Goal: Use online tool/utility: Utilize a website feature to perform a specific function

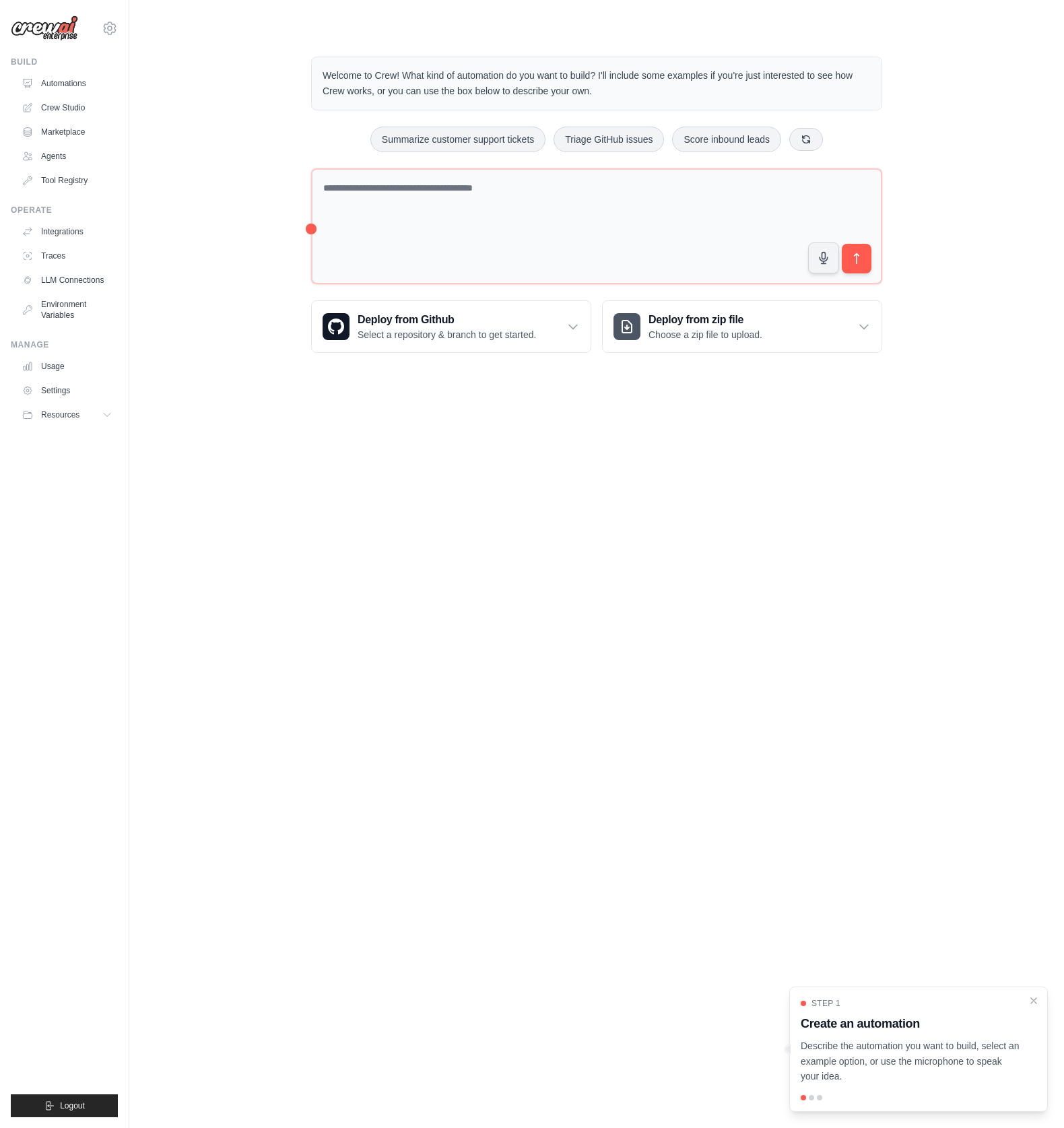
click at [642, 911] on body "[PERSON_NAME][EMAIL_ADDRESS][DOMAIN_NAME] Settings Build Automations Crew Studio" at bounding box center [532, 564] width 1064 height 1128
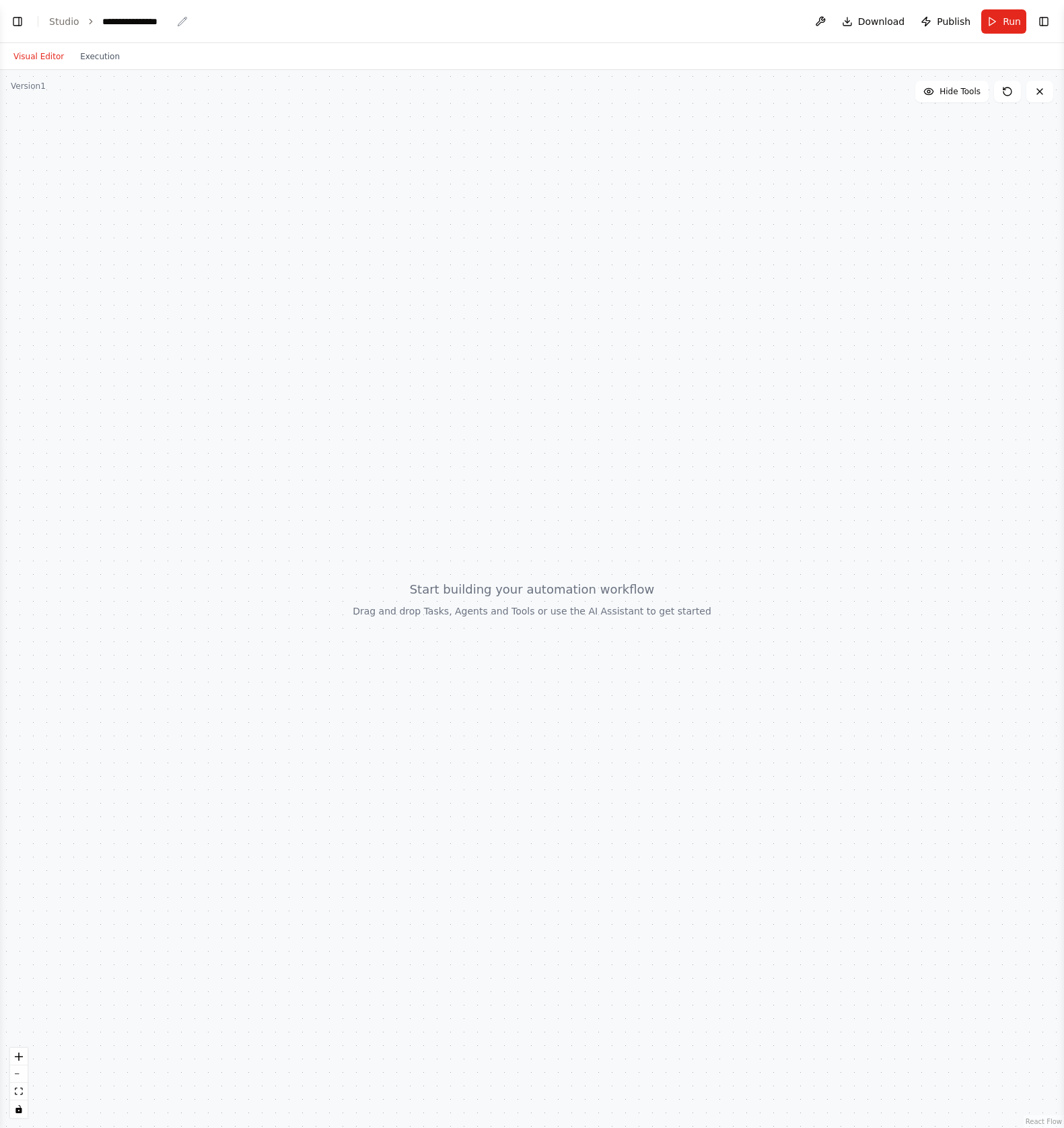
click at [124, 25] on div "**********" at bounding box center [137, 21] width 70 height 13
click at [67, 23] on link "Studio" at bounding box center [64, 21] width 31 height 11
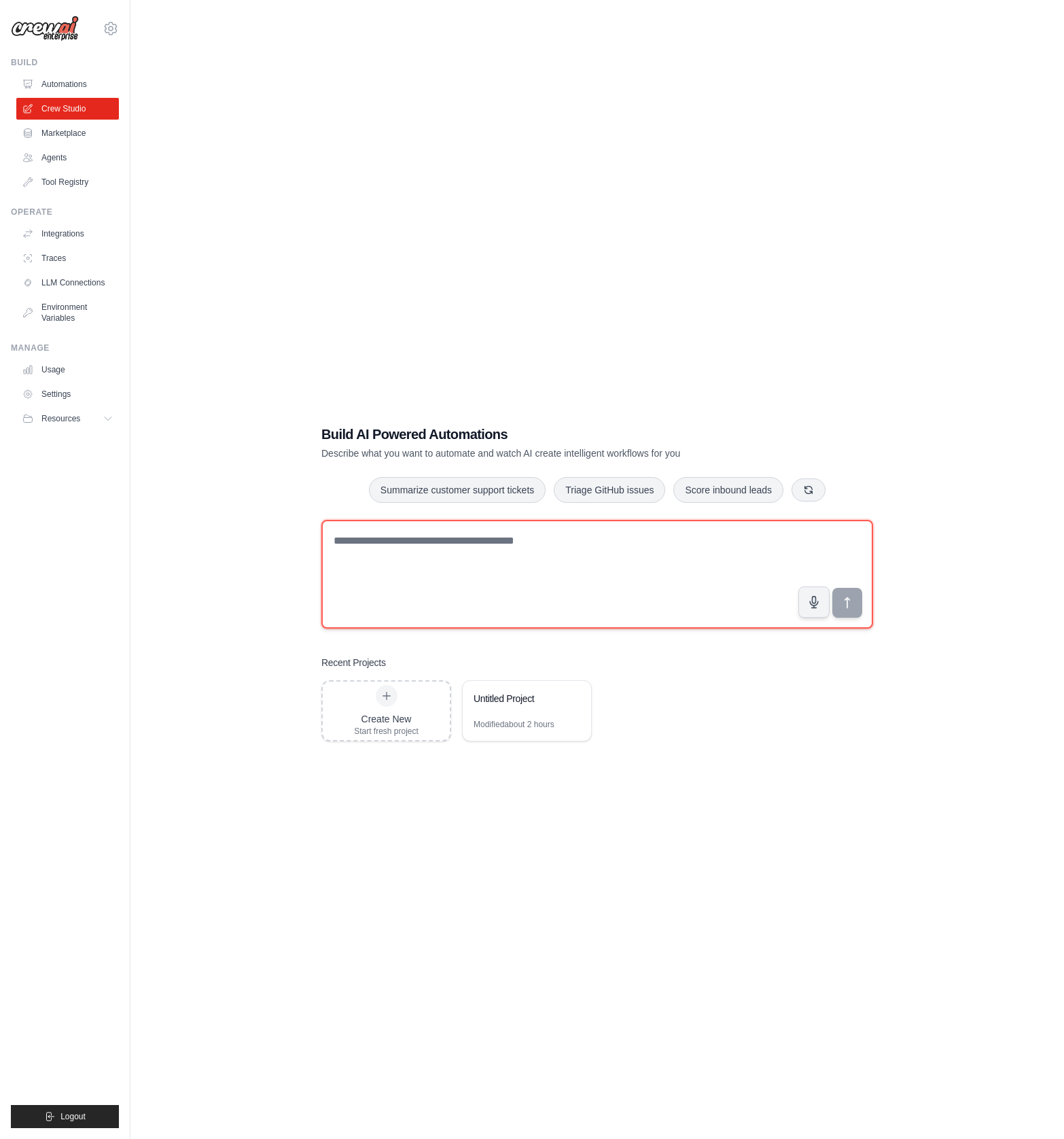
click at [405, 545] on textarea at bounding box center [597, 575] width 551 height 109
paste textarea "**********"
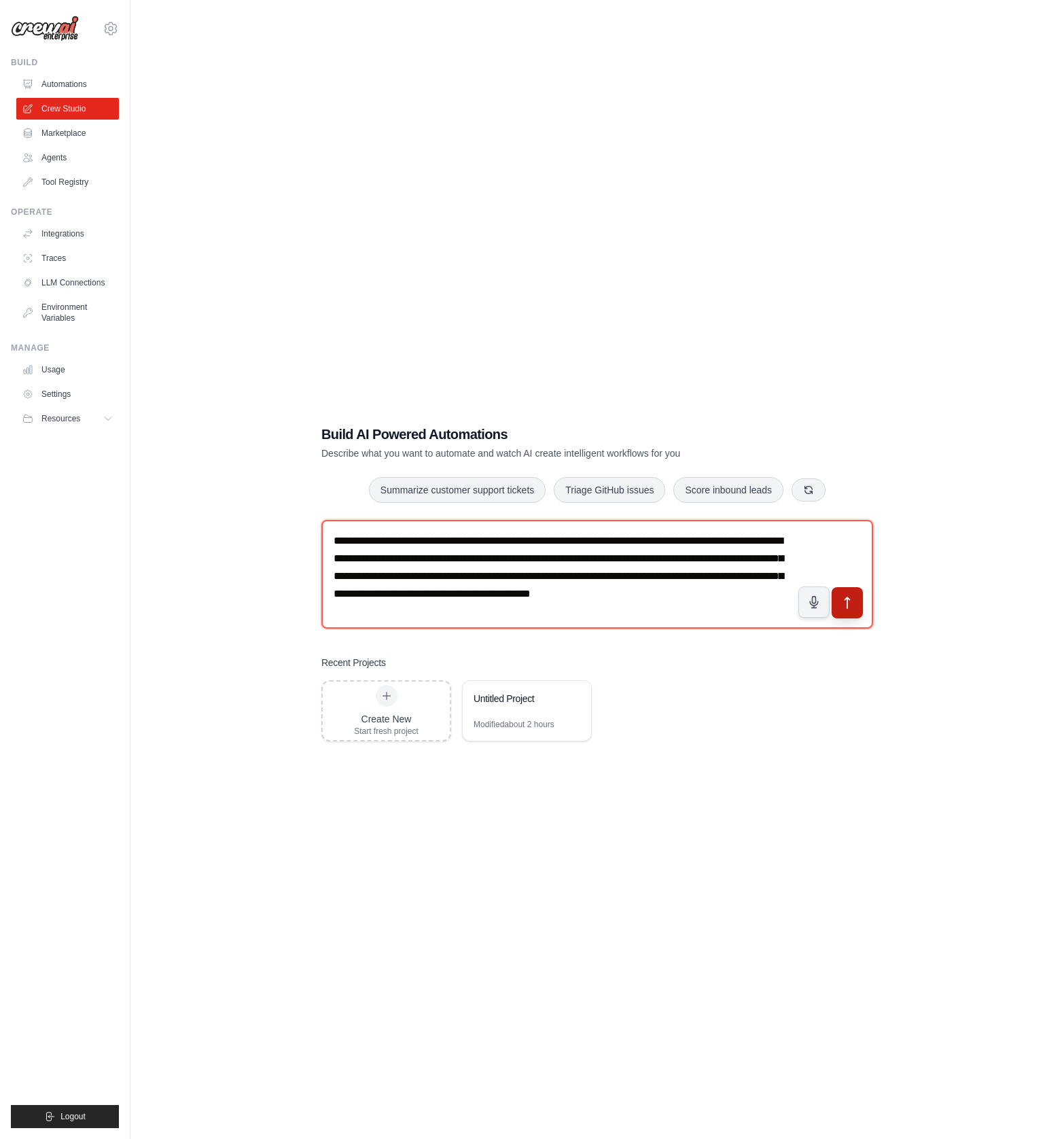
type textarea "**********"
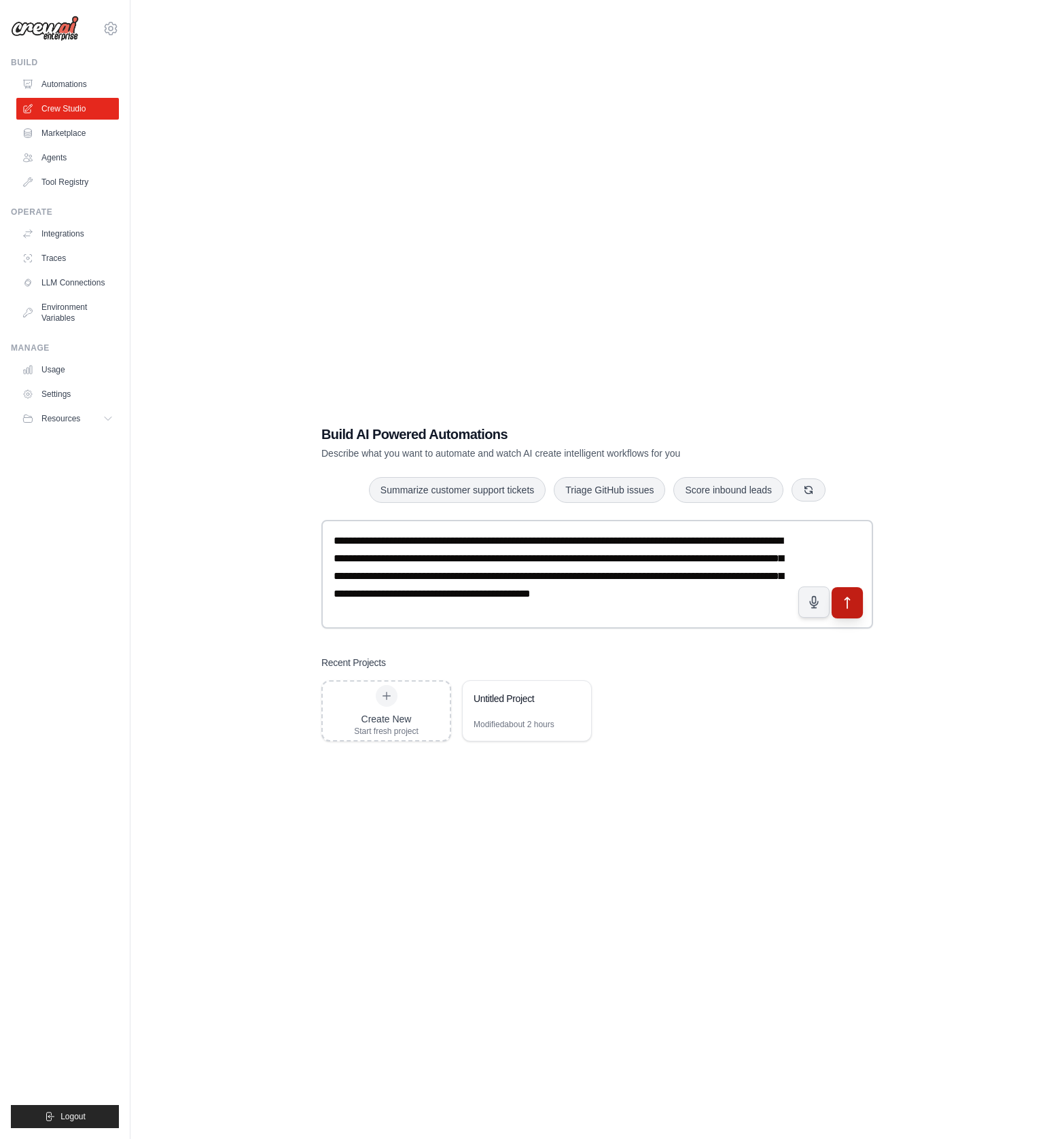
click at [848, 607] on icon "submit" at bounding box center [847, 603] width 14 height 14
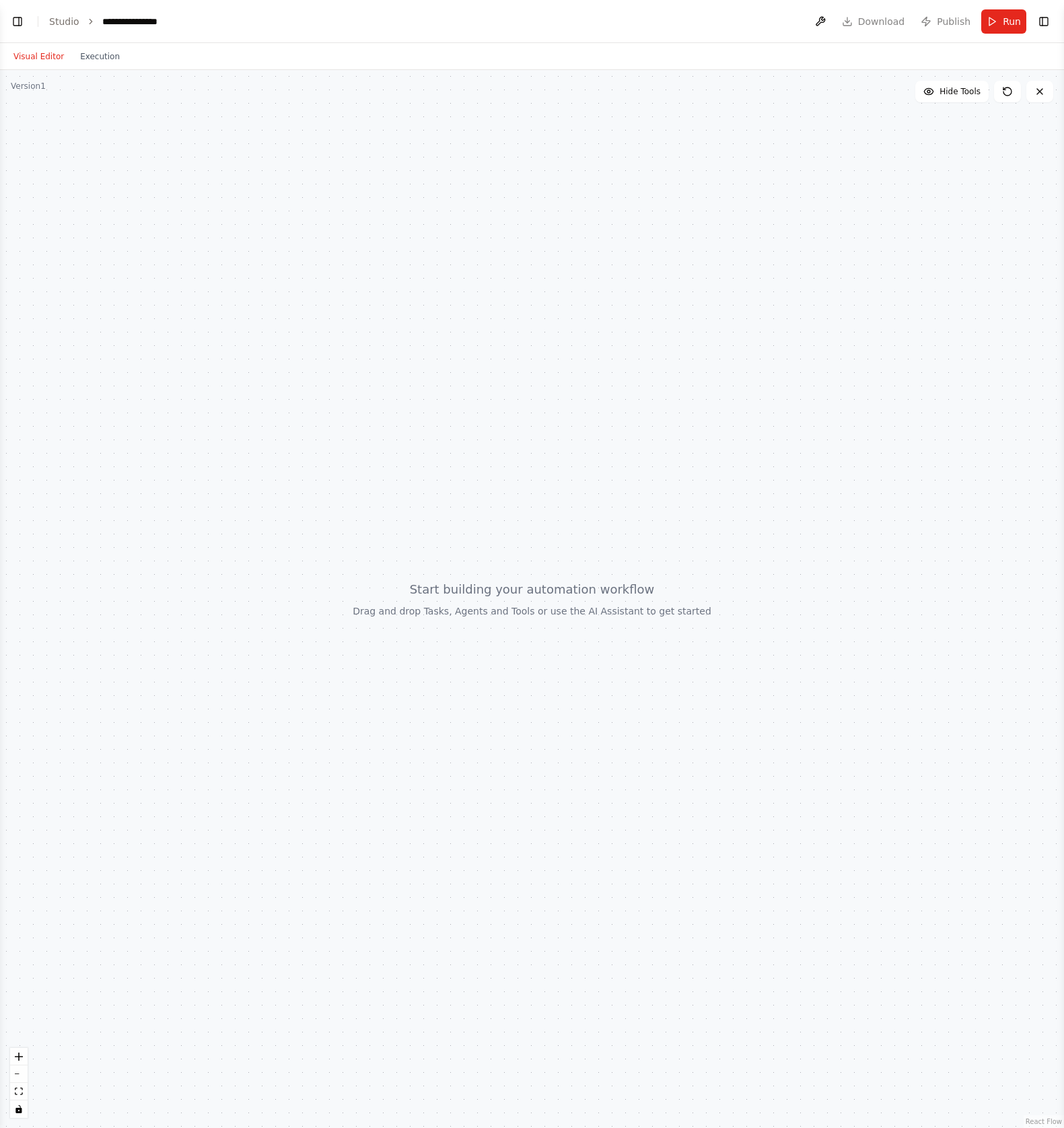
select select "****"
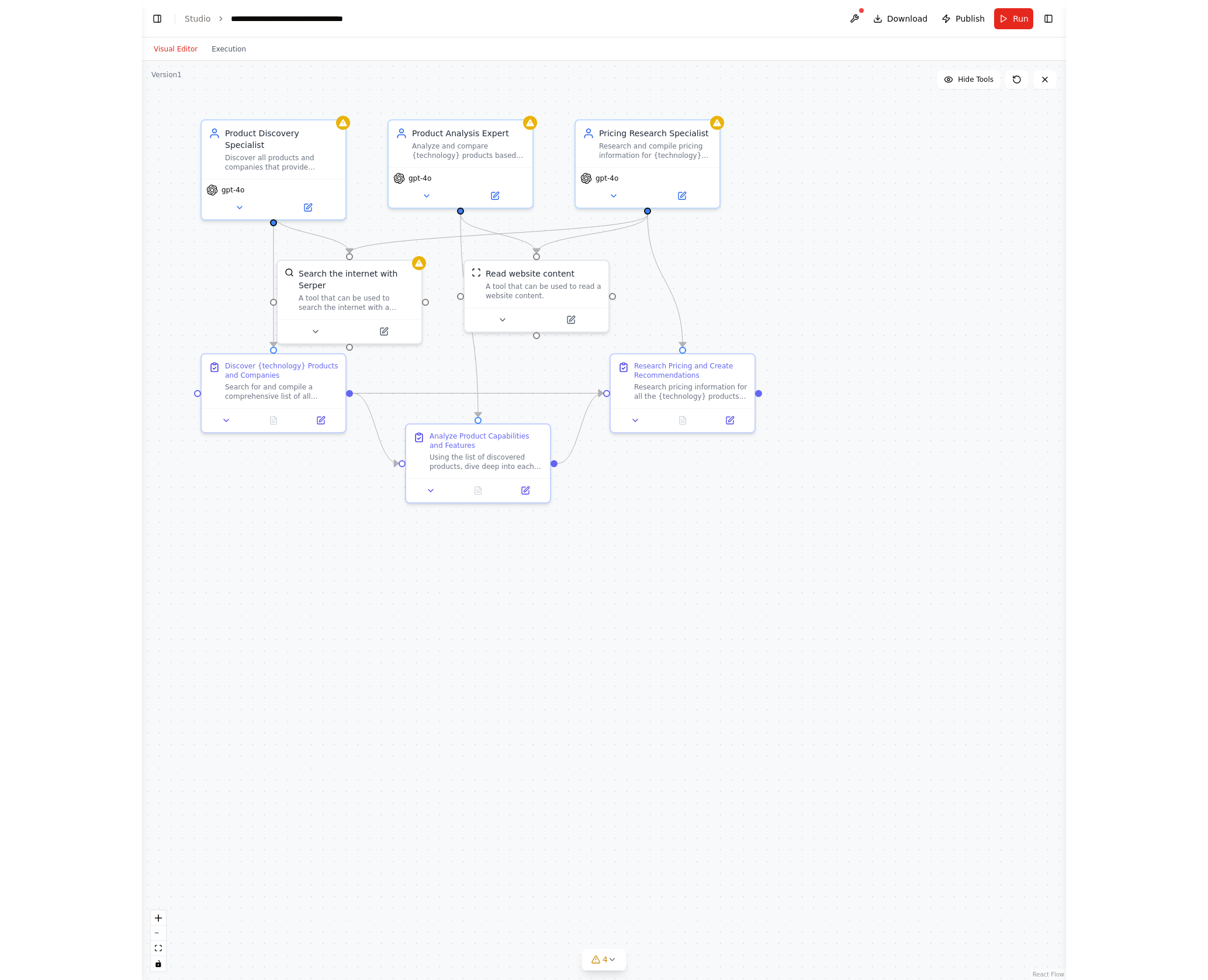
scroll to position [277, 0]
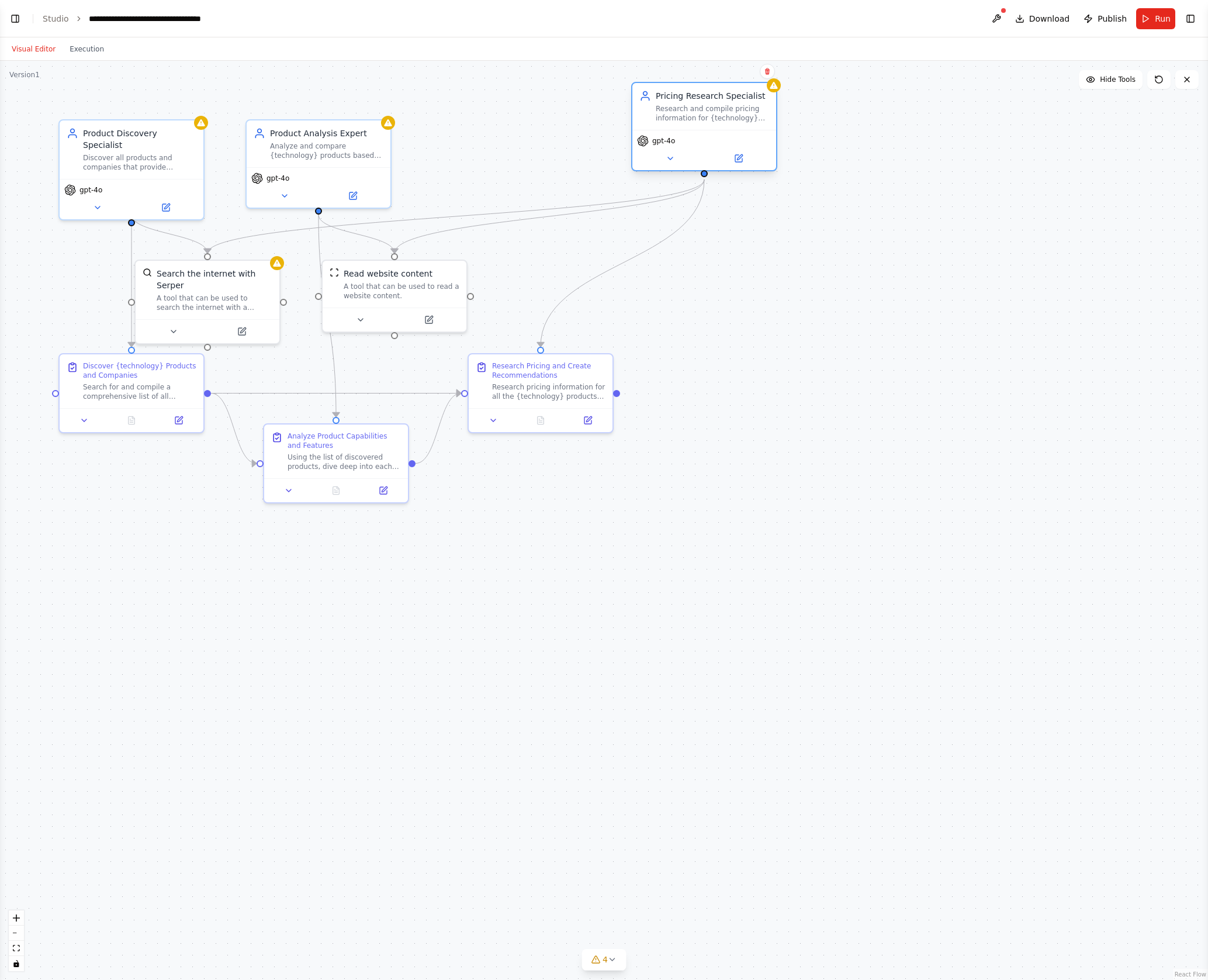
drag, startPoint x: 536, startPoint y: 137, endPoint x: 735, endPoint y: 101, distance: 202.2
click at [735, 101] on div "Pricing Research Specialist Research and compile pricing information for {techn…" at bounding box center [713, 106] width 114 height 33
drag, startPoint x: 565, startPoint y: 381, endPoint x: 792, endPoint y: 483, distance: 248.9
click at [792, 483] on div "Research Pricing and Create Recommendations Research pricing information for al…" at bounding box center [771, 484] width 114 height 39
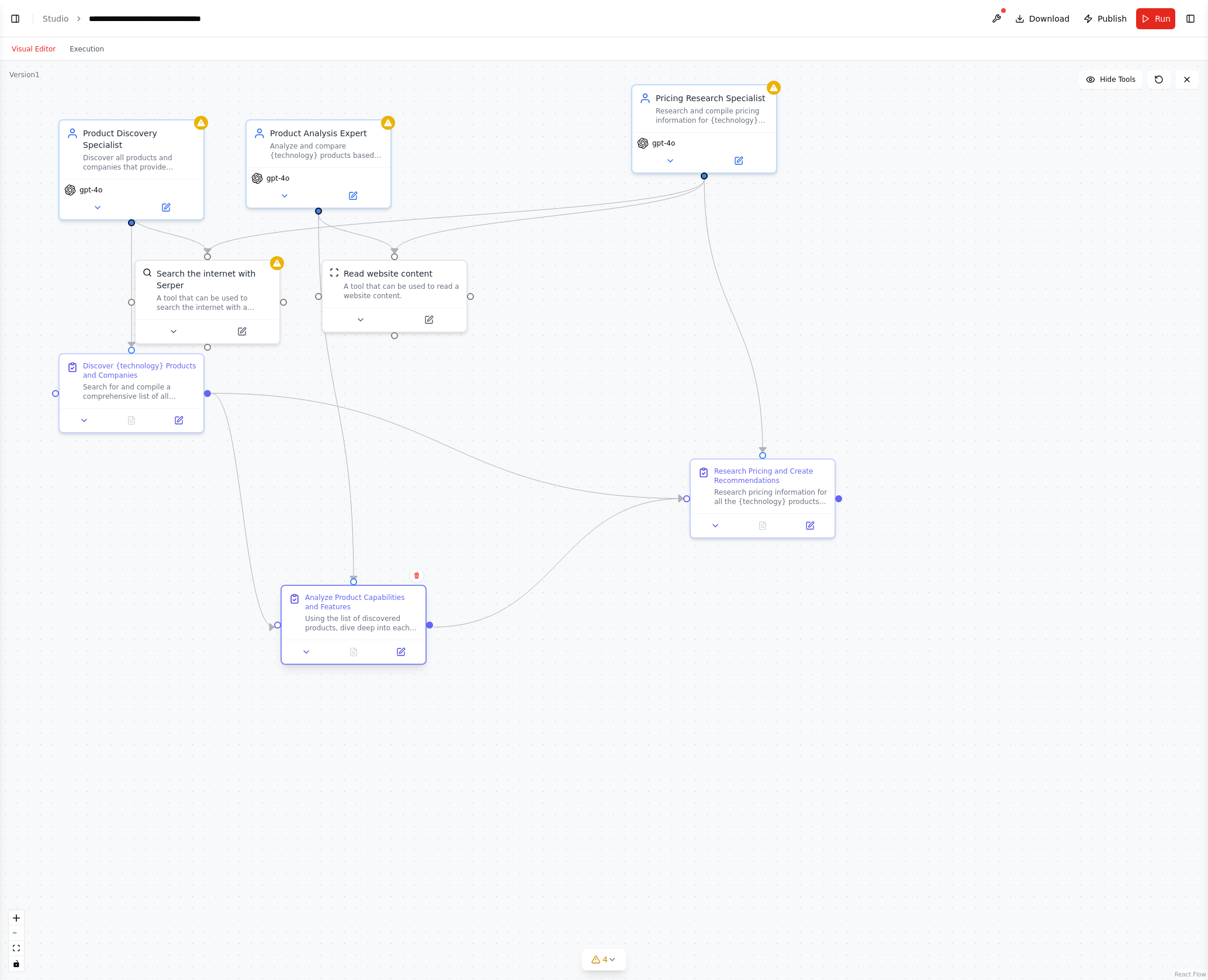
drag, startPoint x: 373, startPoint y: 445, endPoint x: 395, endPoint y: 613, distance: 169.4
click at [395, 613] on div "Analyze Product Capabilities and Features Using the list of discovered products…" at bounding box center [362, 613] width 114 height 39
drag, startPoint x: 405, startPoint y: 280, endPoint x: 541, endPoint y: 343, distance: 149.9
click at [541, 343] on div "A tool that can be used to read a website content." at bounding box center [536, 347] width 116 height 19
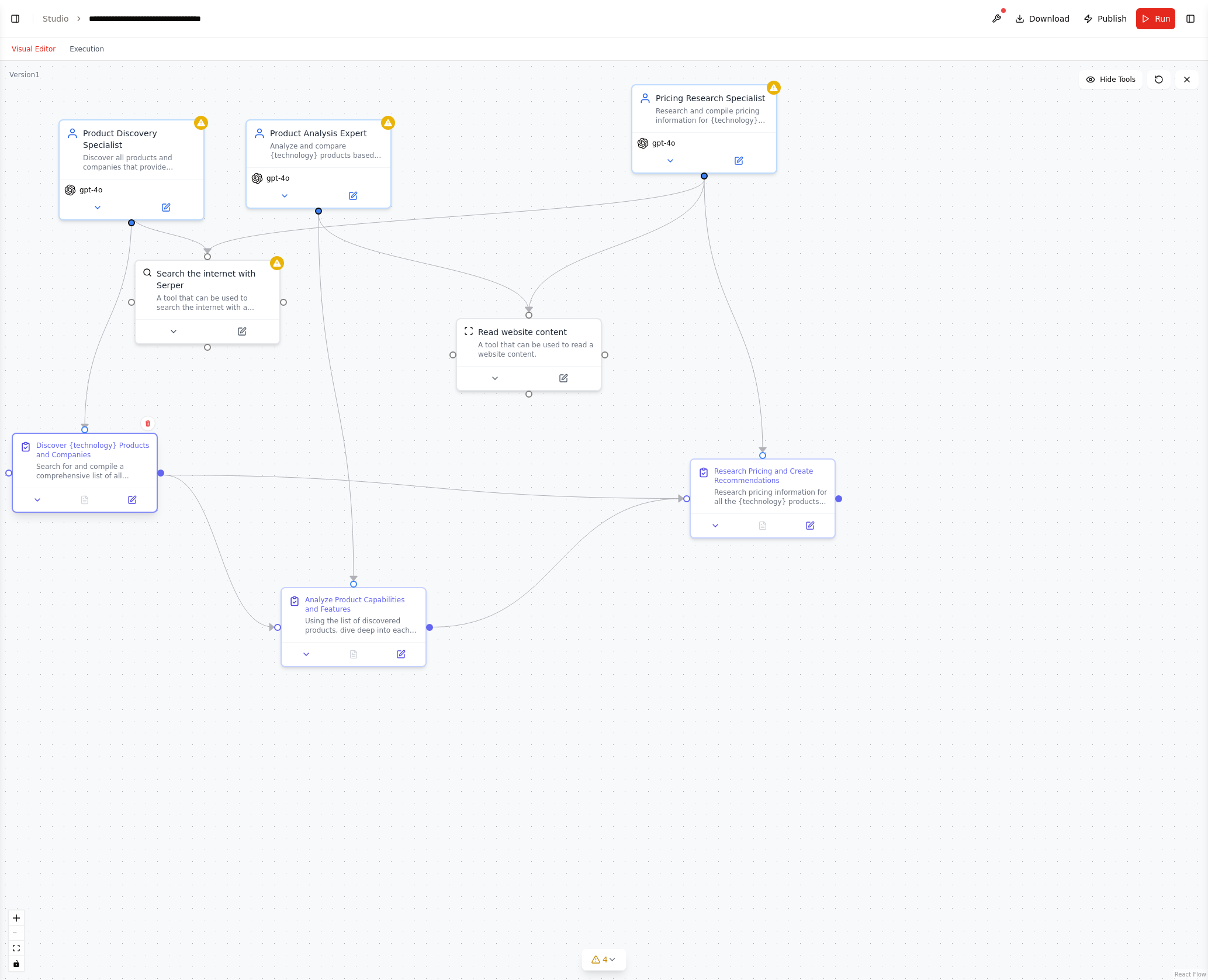
drag, startPoint x: 168, startPoint y: 376, endPoint x: 117, endPoint y: 465, distance: 102.6
click at [117, 465] on div "Discover {technology} Products and Companies Search for and compile a comprehen…" at bounding box center [93, 460] width 114 height 39
drag, startPoint x: 220, startPoint y: 293, endPoint x: 231, endPoint y: 342, distance: 50.2
click at [231, 342] on div "A tool that can be used to search the internet with a search_query. Supports di…" at bounding box center [220, 347] width 116 height 19
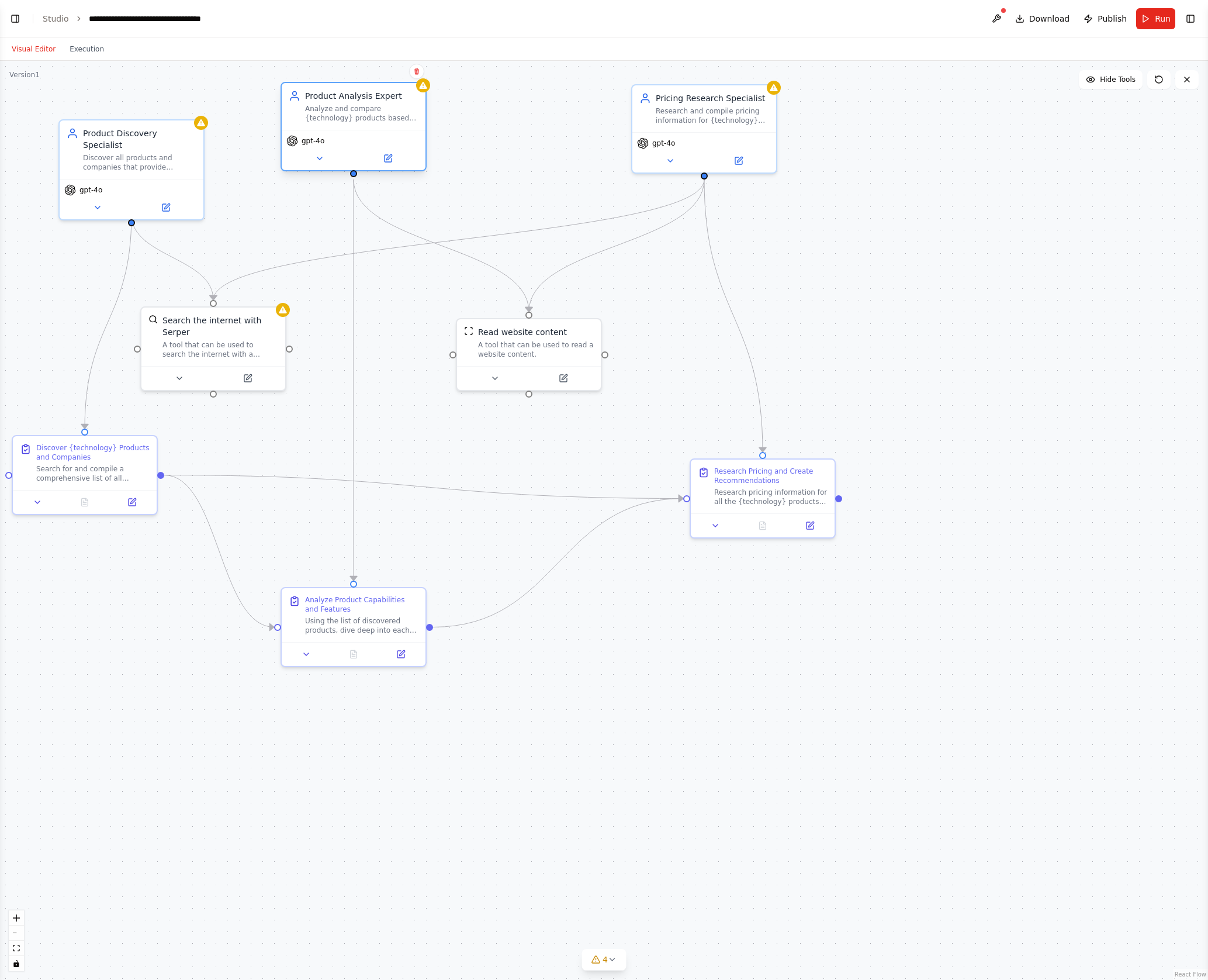
drag, startPoint x: 350, startPoint y: 147, endPoint x: 382, endPoint y: 112, distance: 47.4
click at [382, 112] on div "Analyze and compare {technology} products based on their capabilities, features…" at bounding box center [362, 114] width 114 height 19
drag, startPoint x: 190, startPoint y: 147, endPoint x: 190, endPoint y: 108, distance: 39.0
click at [190, 116] on div "Discover all products and companies that provide {technology} solutions, creati…" at bounding box center [140, 125] width 114 height 19
click at [924, 288] on div ".deletable-edge-delete-btn { width: 20px; height: 20px; border: 0px solid #ffff…" at bounding box center [604, 520] width 1208 height 919
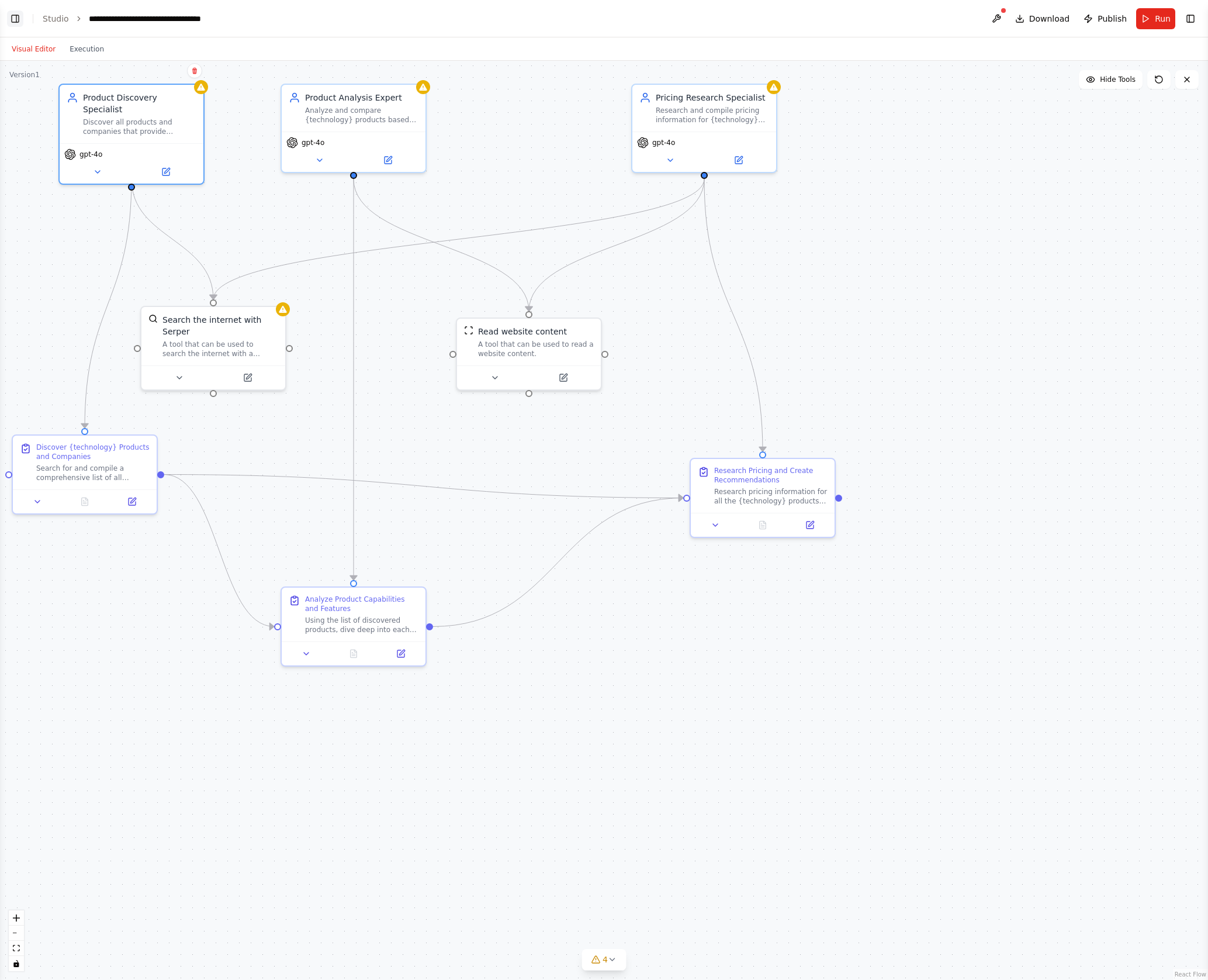
click at [16, 20] on button "Toggle Left Sidebar" at bounding box center [15, 19] width 17 height 17
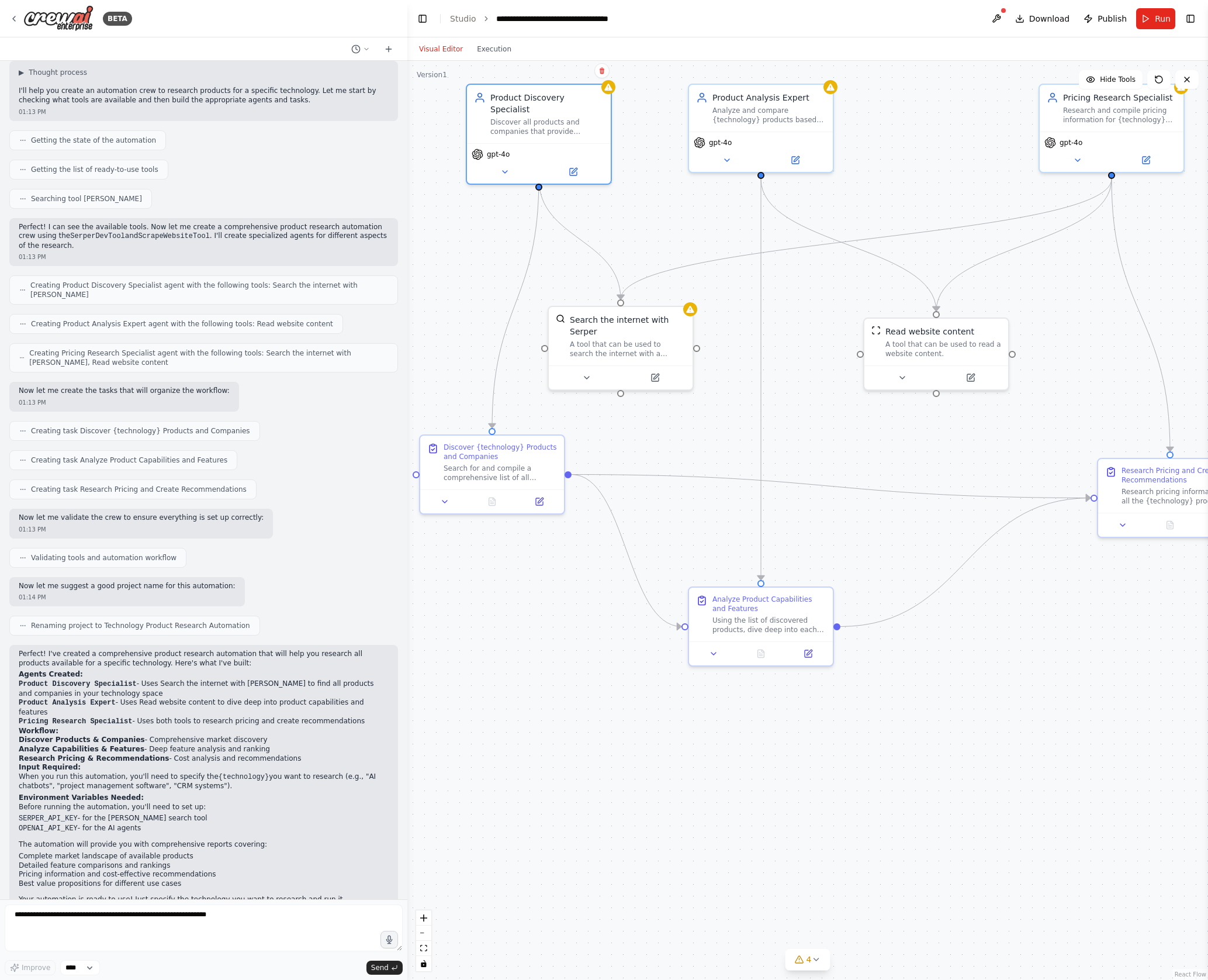
scroll to position [75, 0]
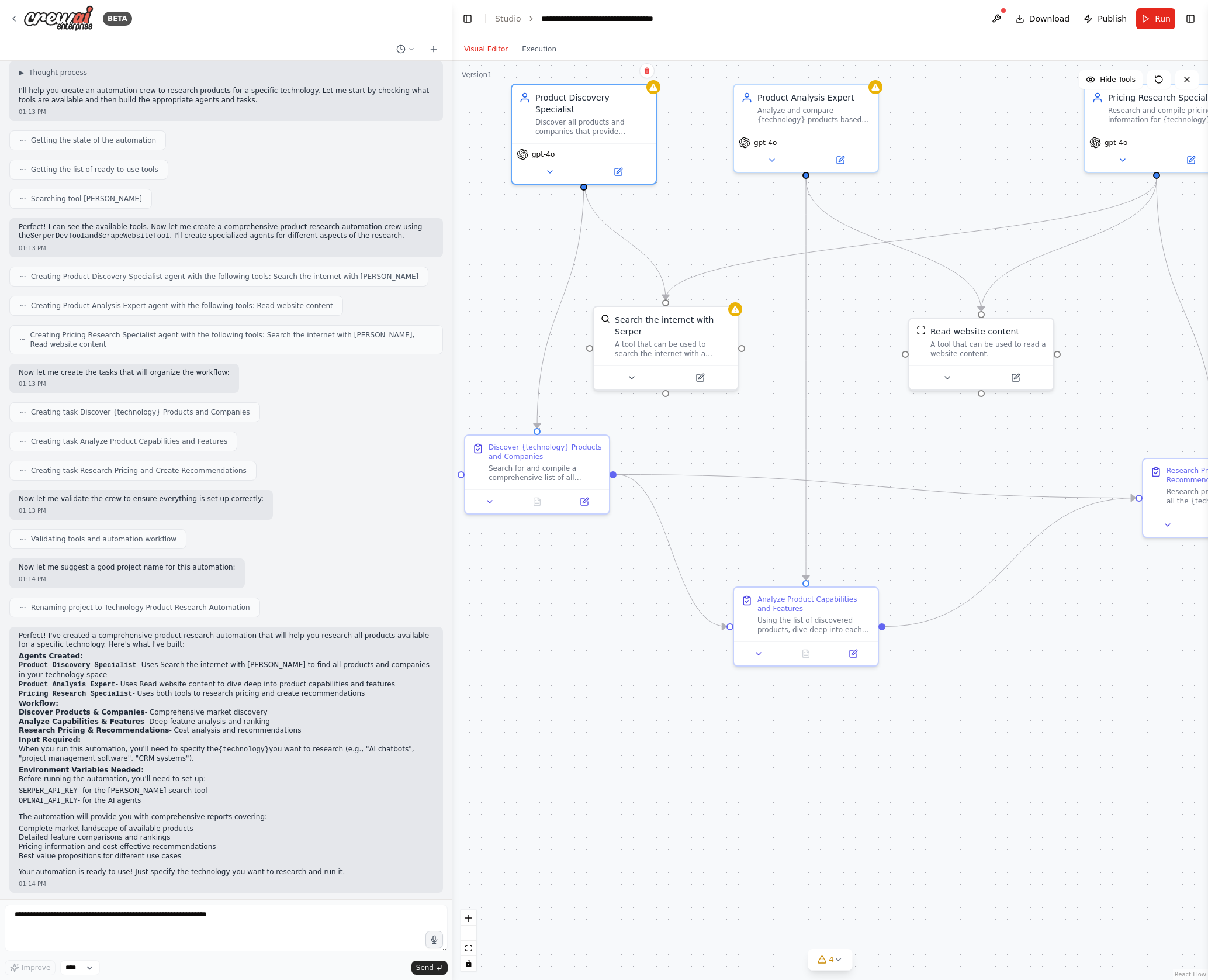
drag, startPoint x: 260, startPoint y: 391, endPoint x: 452, endPoint y: 367, distance: 193.5
click at [452, 367] on div "BETA I want to research all of the product available for a specific technology.…" at bounding box center [604, 490] width 1208 height 980
click at [466, 19] on button "Toggle Left Sidebar" at bounding box center [468, 19] width 17 height 17
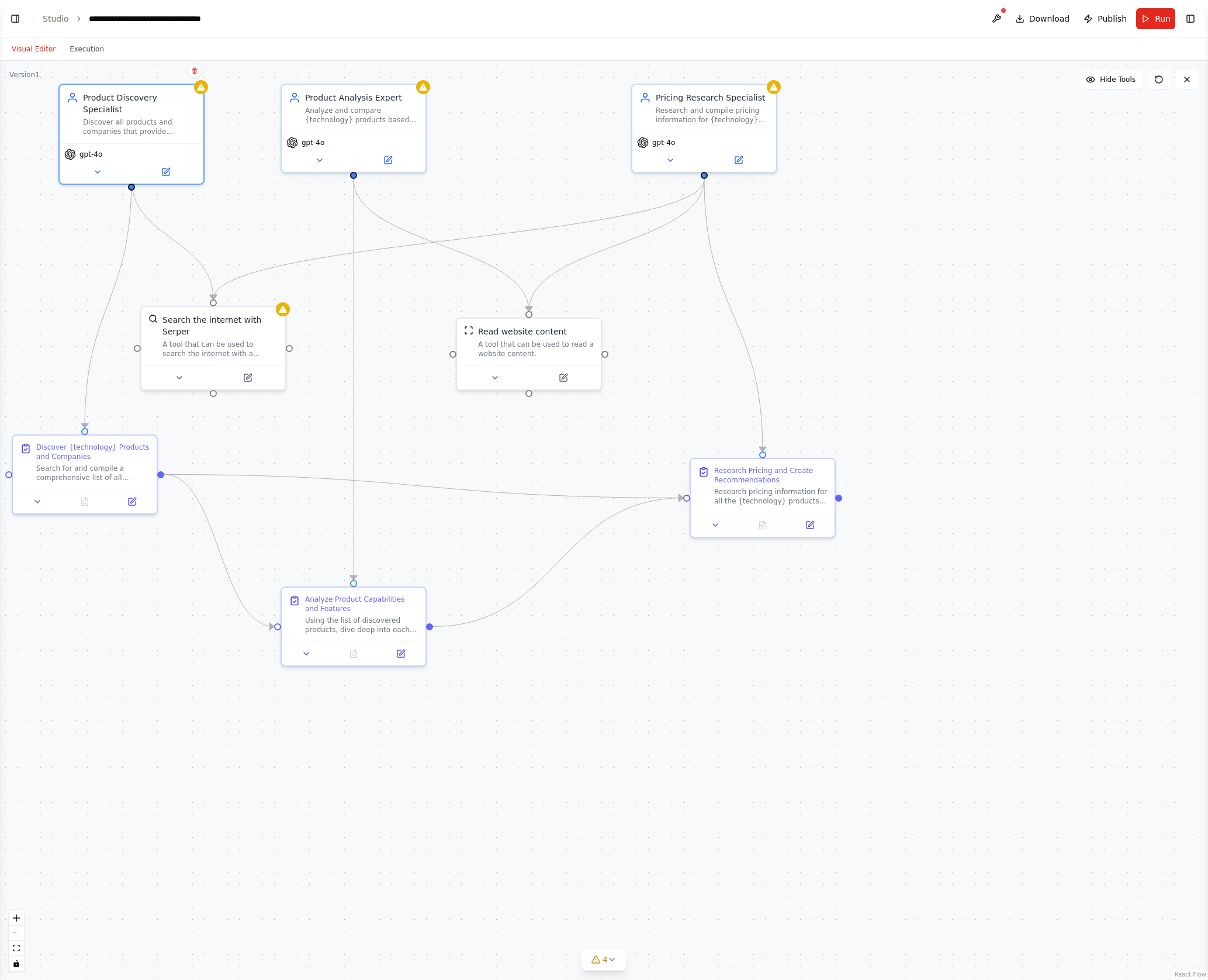
click at [856, 28] on header "**********" at bounding box center [604, 19] width 1208 height 38
click at [924, 18] on span "Run" at bounding box center [1163, 19] width 16 height 12
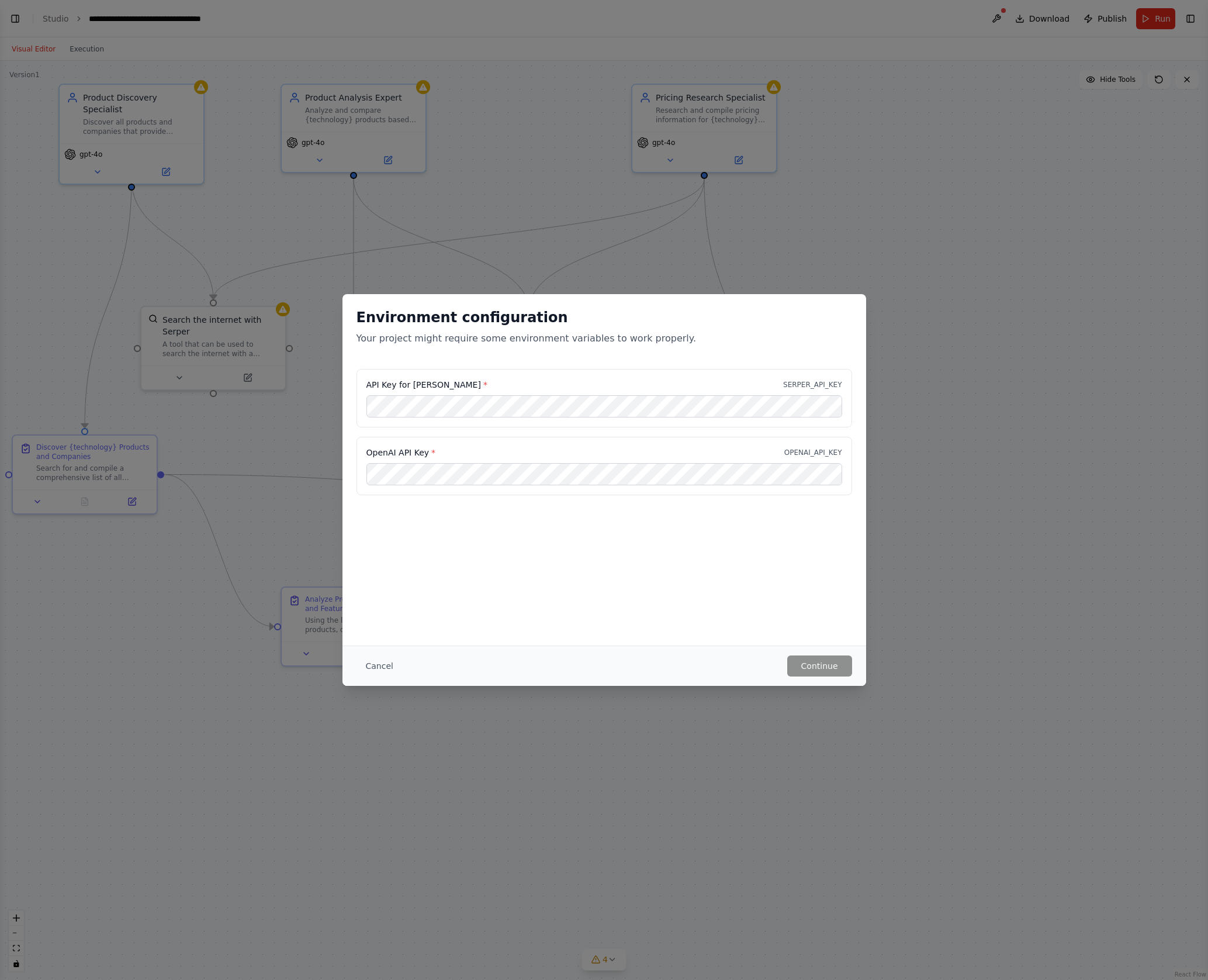
click at [607, 343] on p "Your project might require some environment variables to work properly." at bounding box center [604, 338] width 495 height 14
click at [434, 608] on div "Environment configuration Your project might require some environment variables…" at bounding box center [604, 470] width 524 height 351
click at [383, 666] on button "Cancel" at bounding box center [379, 666] width 46 height 21
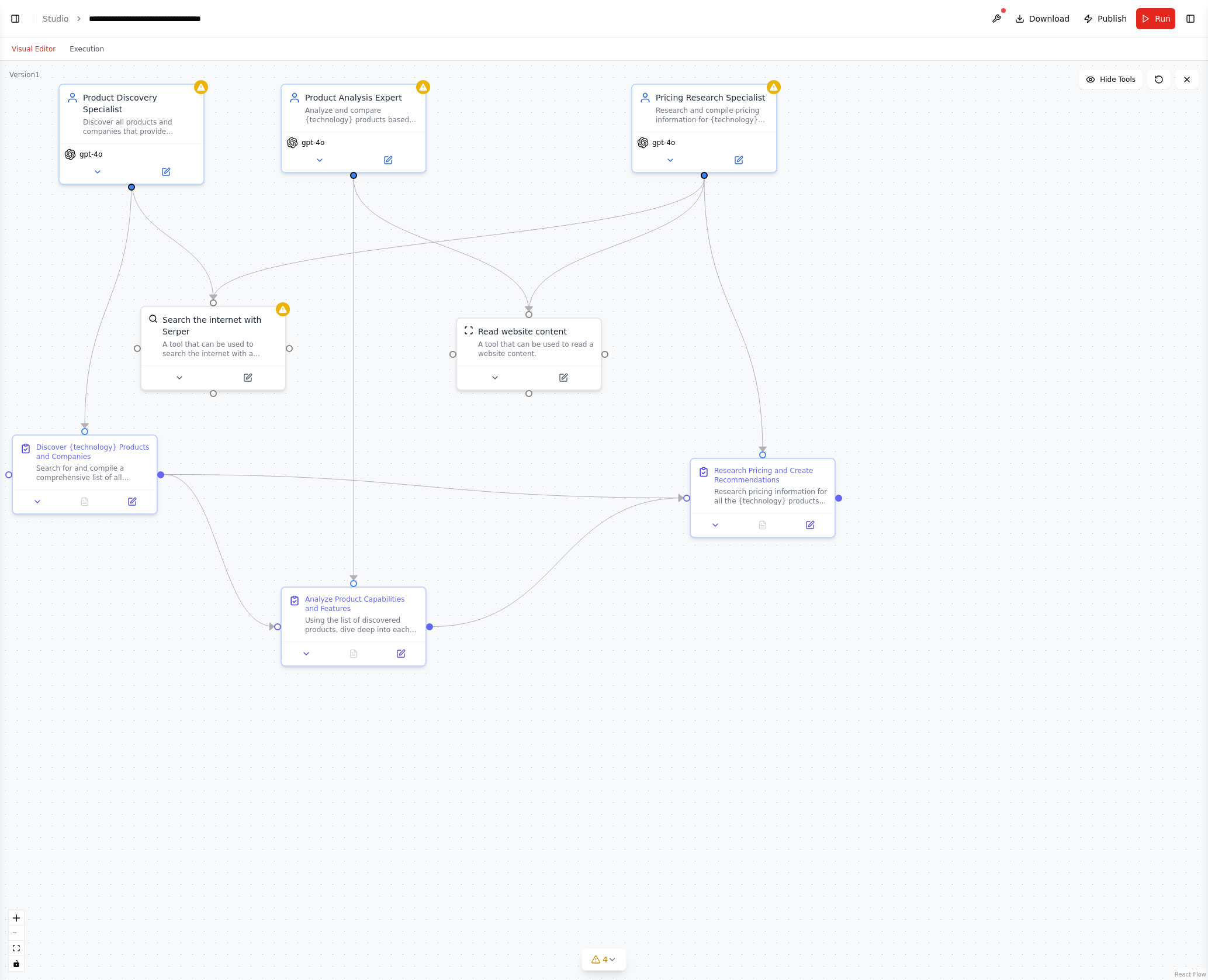
click at [909, 200] on div ".deletable-edge-delete-btn { width: 20px; height: 20px; border: 0px solid #ffff…" at bounding box center [604, 520] width 1208 height 919
click at [924, 18] on button at bounding box center [996, 19] width 19 height 21
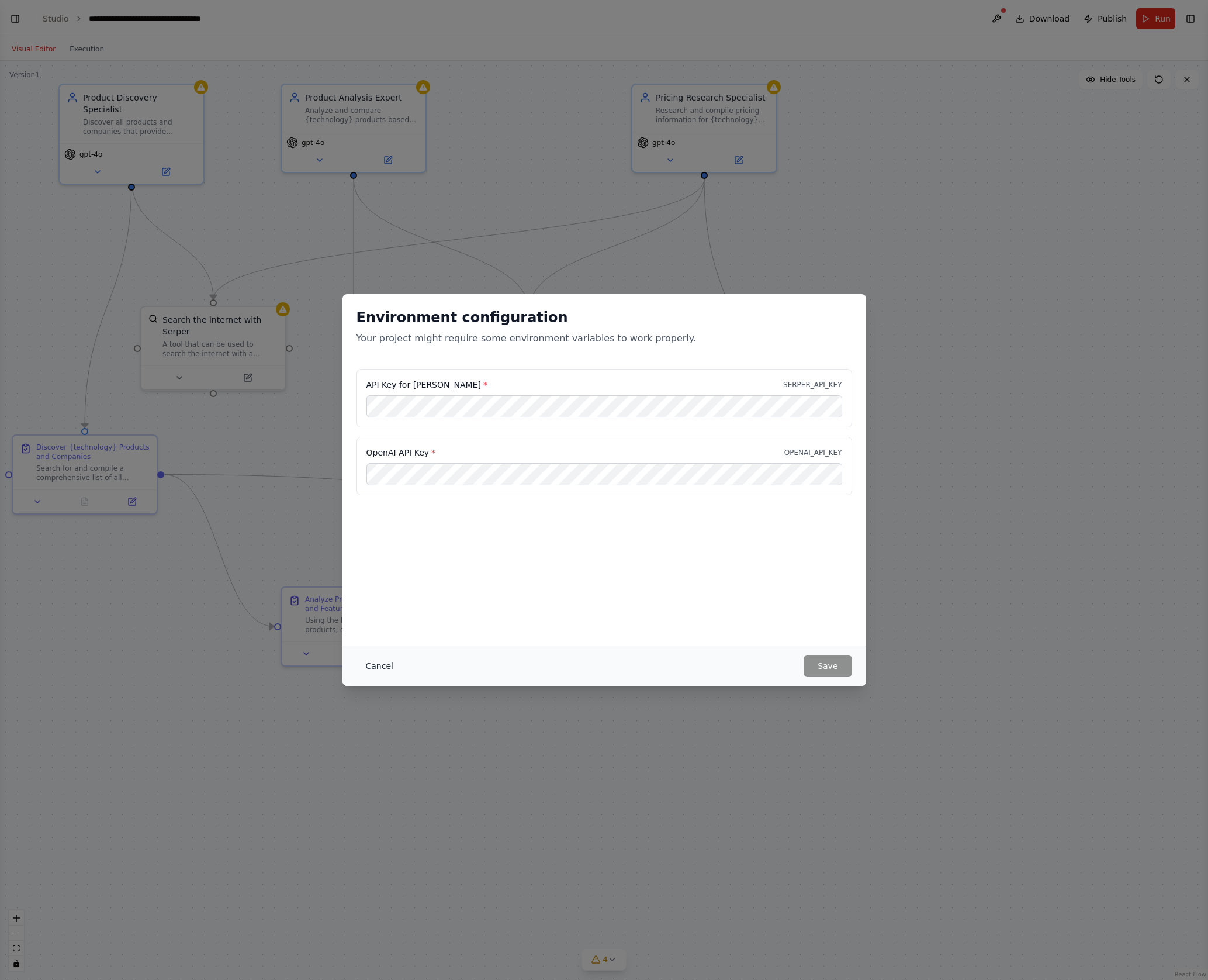
click at [379, 665] on button "Cancel" at bounding box center [379, 666] width 46 height 21
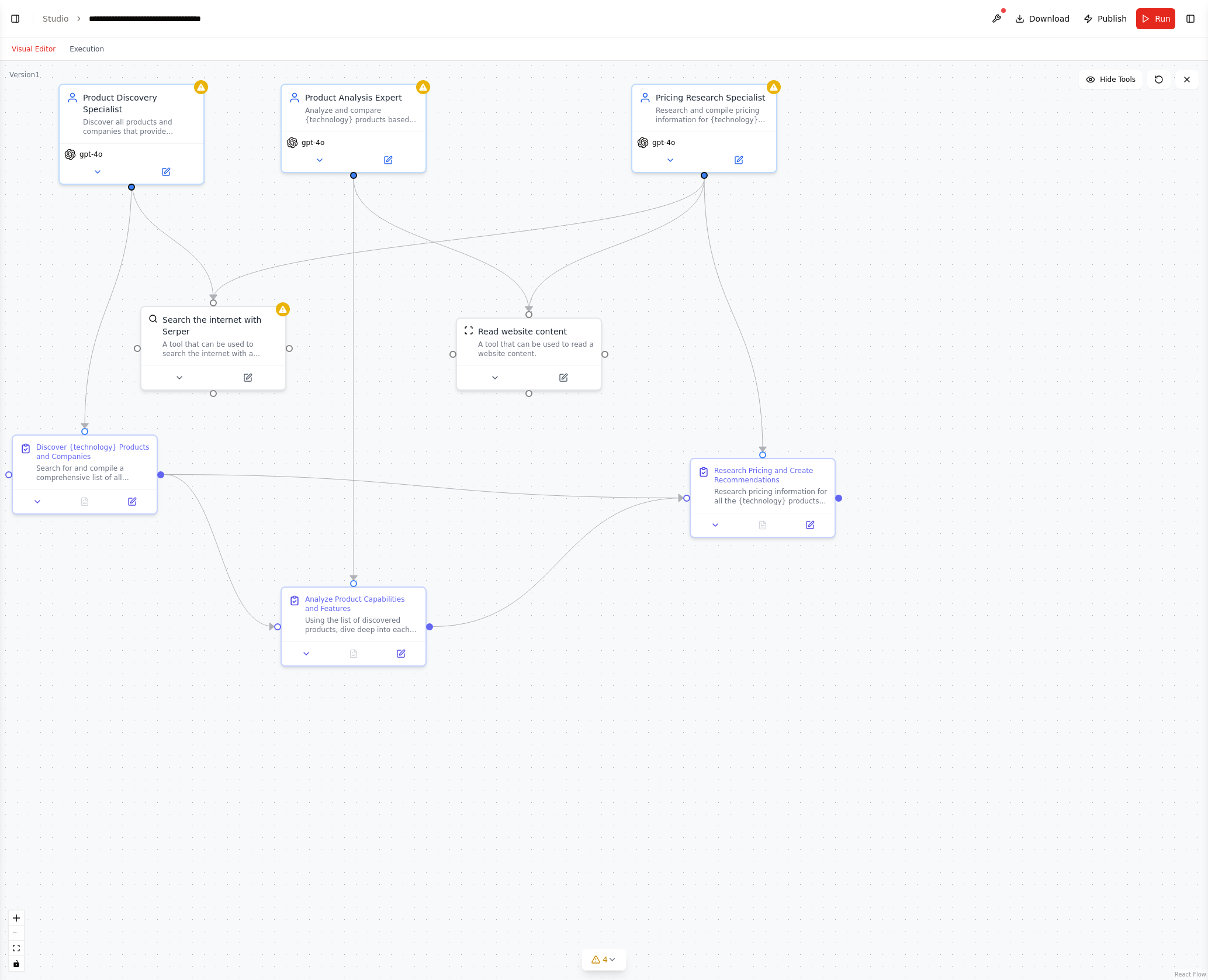
click at [924, 230] on div ".deletable-edge-delete-btn { width: 20px; height: 20px; border: 0px solid #ffff…" at bounding box center [604, 520] width 1208 height 919
click at [924, 14] on span "Run" at bounding box center [1163, 19] width 16 height 12
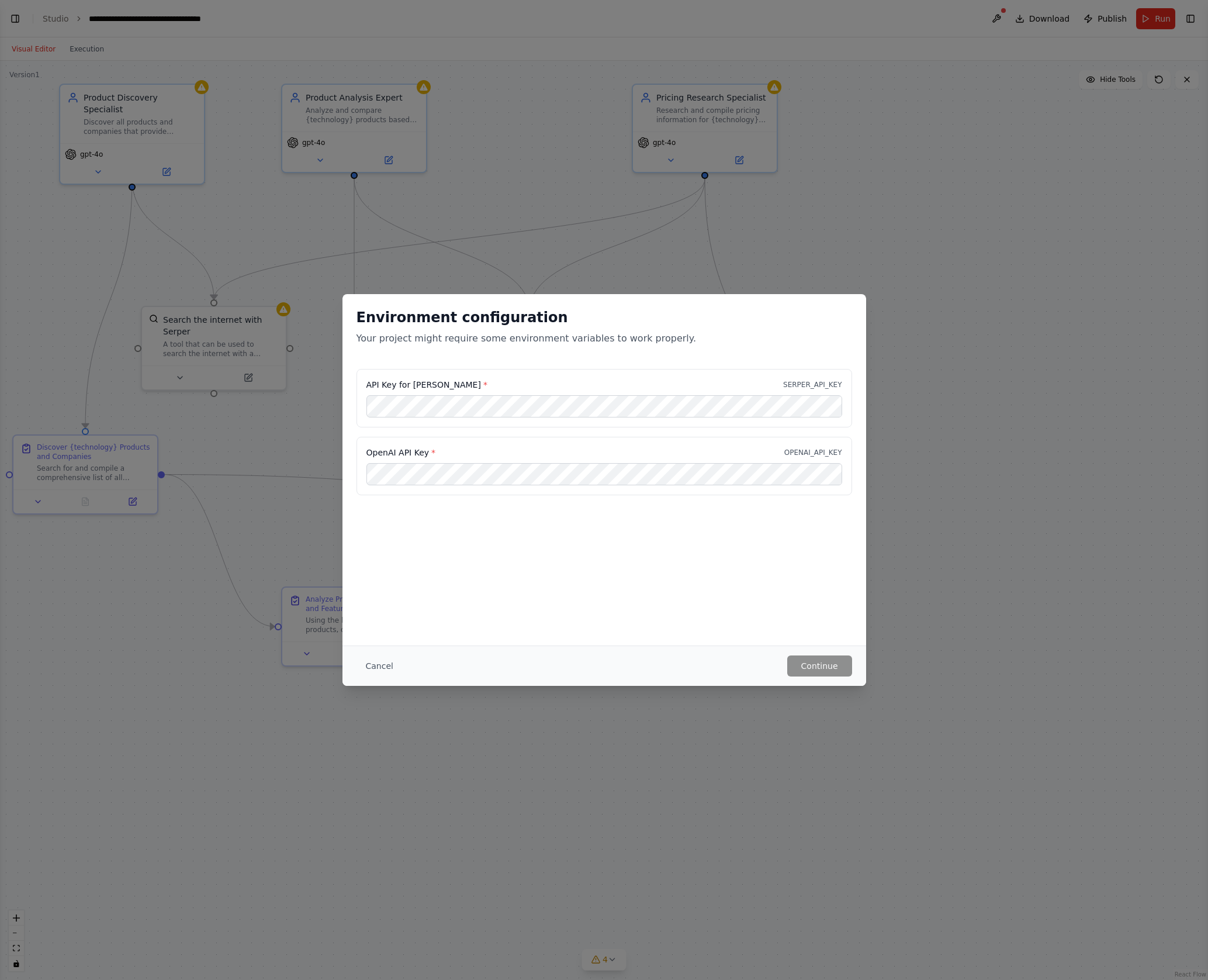
click at [442, 557] on div "Environment configuration Your project might require some environment variables…" at bounding box center [604, 470] width 524 height 351
click at [416, 625] on div "Environment configuration Your project might require some environment variables…" at bounding box center [604, 470] width 524 height 351
click at [381, 665] on button "Cancel" at bounding box center [379, 666] width 46 height 21
